Goal: Information Seeking & Learning: Check status

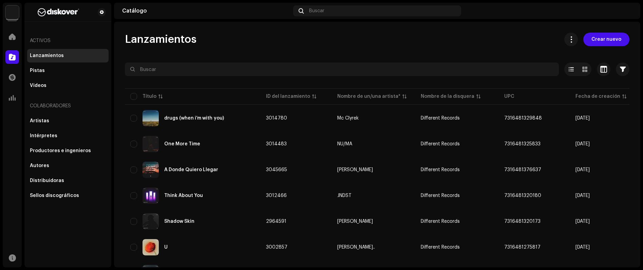
click at [9, 19] on div at bounding box center [12, 14] width 12 height 12
click at [8, 16] on img at bounding box center [12, 12] width 14 height 14
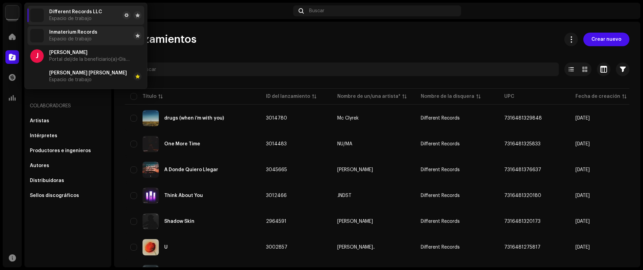
click at [80, 39] on span "Espacio de trabajo" at bounding box center [70, 38] width 42 height 5
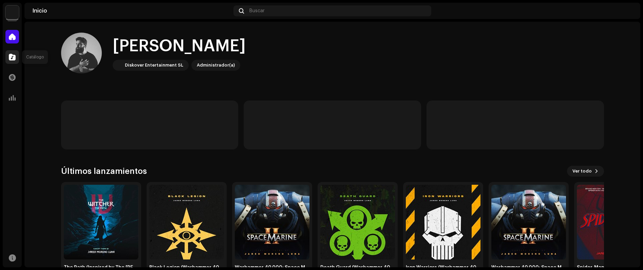
click at [13, 52] on div at bounding box center [12, 57] width 14 height 14
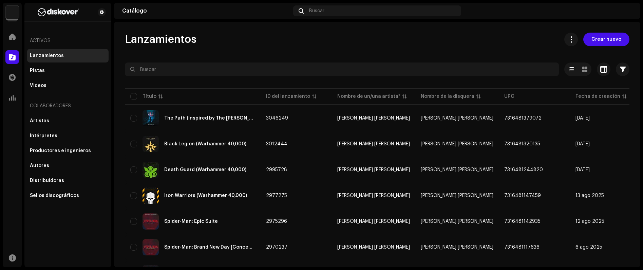
click at [11, 13] on img at bounding box center [12, 12] width 14 height 14
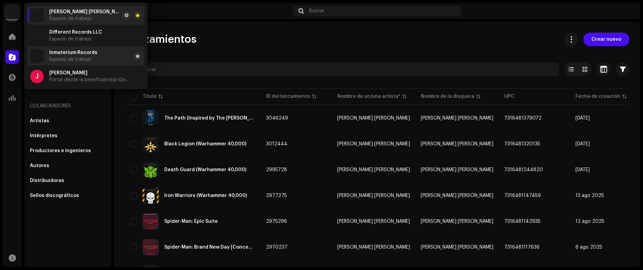
click at [87, 56] on div "Inmaterium Records Espacio de trabajo" at bounding box center [73, 56] width 48 height 12
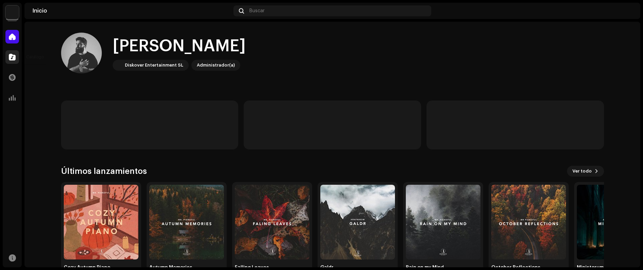
click at [11, 52] on div at bounding box center [12, 57] width 14 height 14
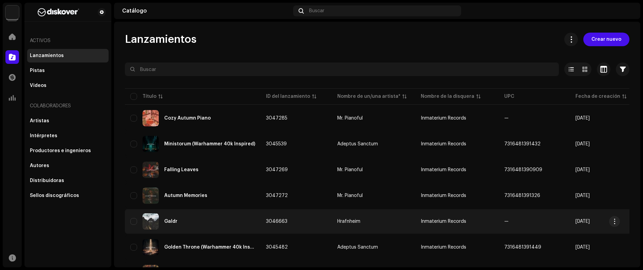
scroll to position [1, 0]
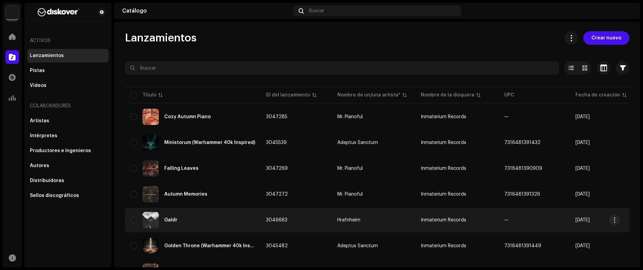
click at [205, 214] on div "Galdr" at bounding box center [192, 220] width 125 height 16
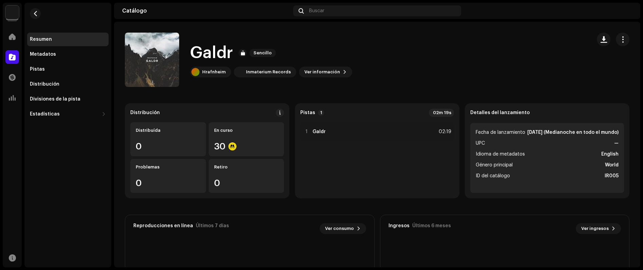
click at [14, 59] on span at bounding box center [12, 56] width 7 height 5
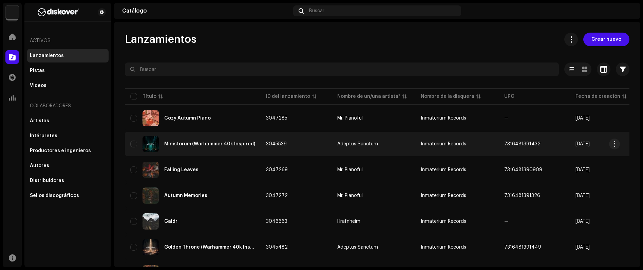
click at [198, 150] on div "Ministorum (Warhammer 40k Inspired)" at bounding box center [192, 144] width 125 height 16
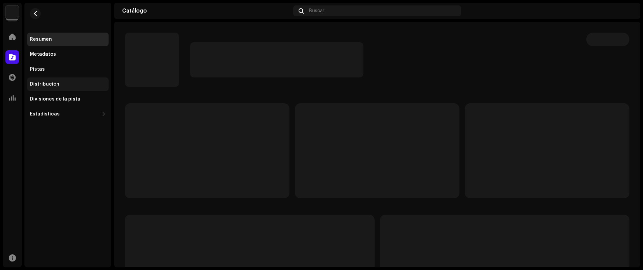
click at [57, 81] on div "Distribución" at bounding box center [68, 83] width 76 height 5
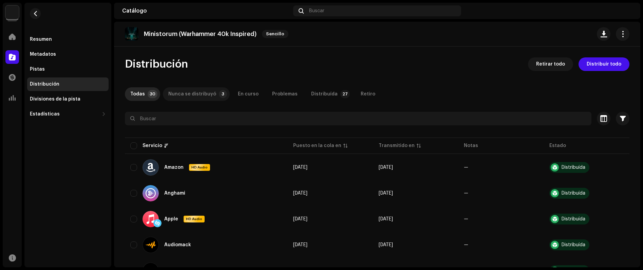
click at [197, 98] on div "Nunca se distribuyó" at bounding box center [192, 94] width 48 height 14
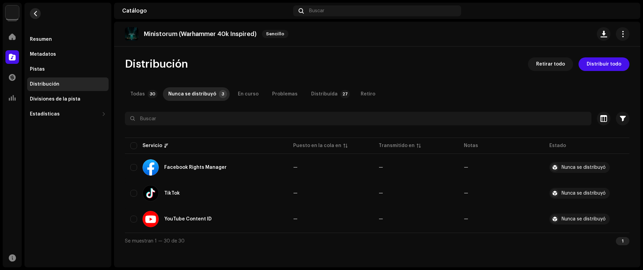
click at [35, 12] on span "button" at bounding box center [35, 13] width 5 height 5
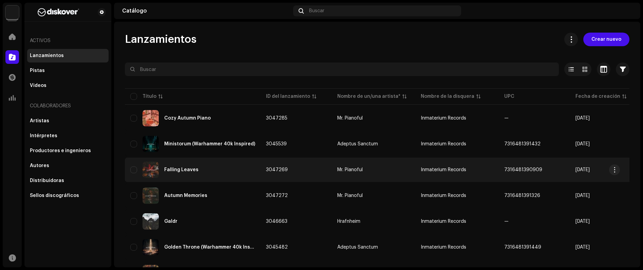
click at [198, 173] on div "Falling Leaves" at bounding box center [192, 169] width 125 height 16
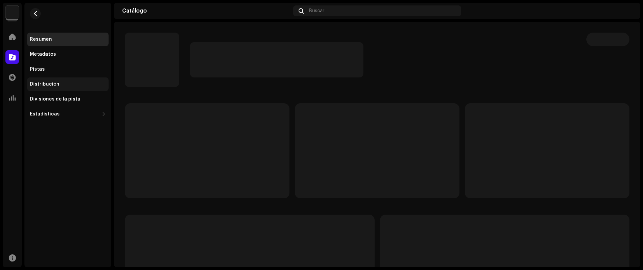
click at [62, 83] on div "Distribución" at bounding box center [68, 83] width 76 height 5
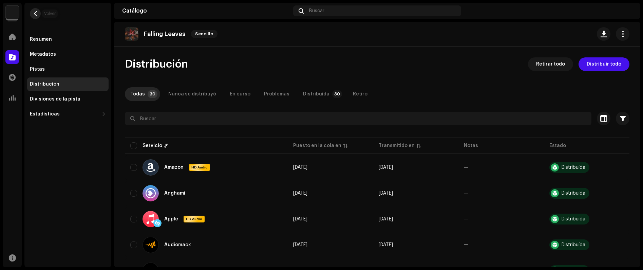
click at [35, 13] on span "button" at bounding box center [35, 13] width 5 height 5
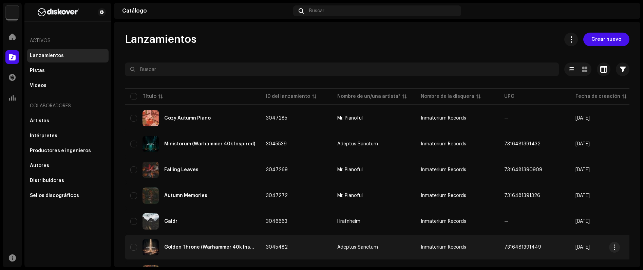
click at [218, 248] on div "Golden Throne (Warhammer 40k Inspired)" at bounding box center [209, 247] width 91 height 5
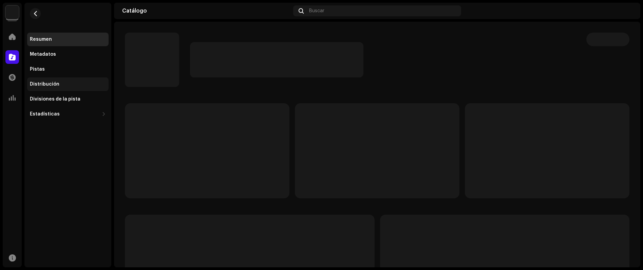
click at [59, 88] on div "Distribución" at bounding box center [67, 84] width 81 height 14
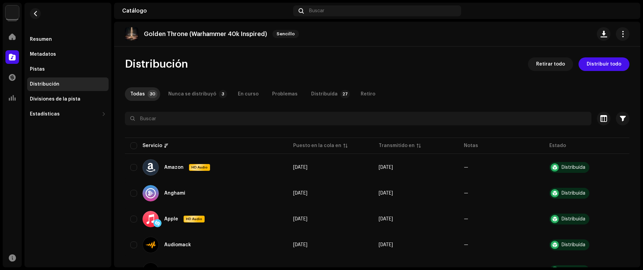
click at [191, 96] on div "Nunca se distribuyó" at bounding box center [192, 94] width 48 height 14
